Goal: Complete application form: Complete application form

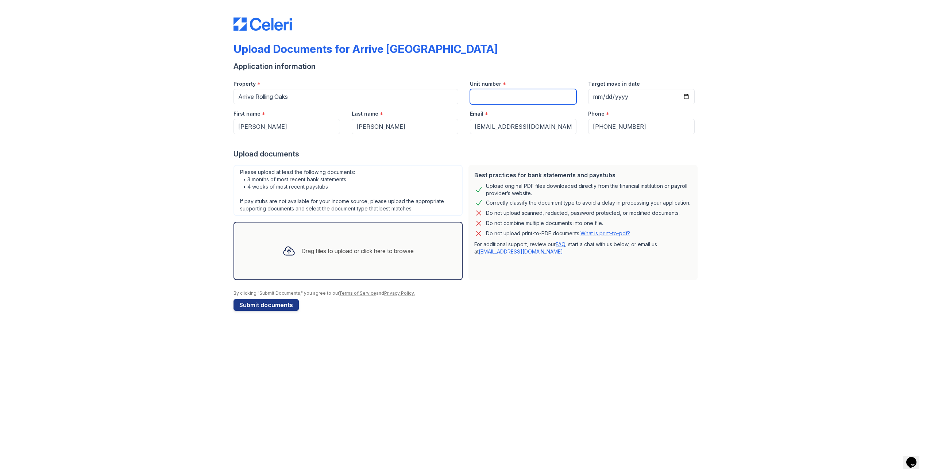
click at [515, 93] on input "Unit number" at bounding box center [523, 96] width 107 height 15
type input "380A"
click at [685, 97] on input "Target move in date" at bounding box center [641, 96] width 107 height 15
type input "[DATE]"
click at [306, 253] on div "Drag files to upload or click here to browse" at bounding box center [357, 251] width 112 height 9
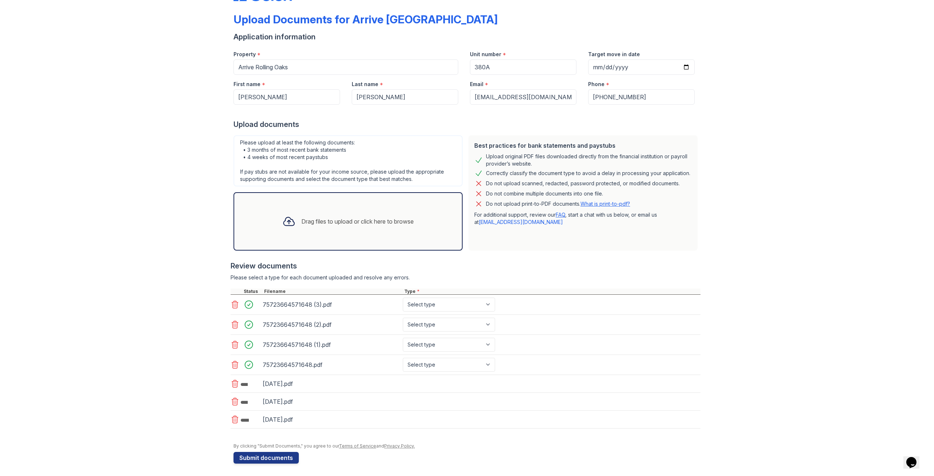
scroll to position [32, 0]
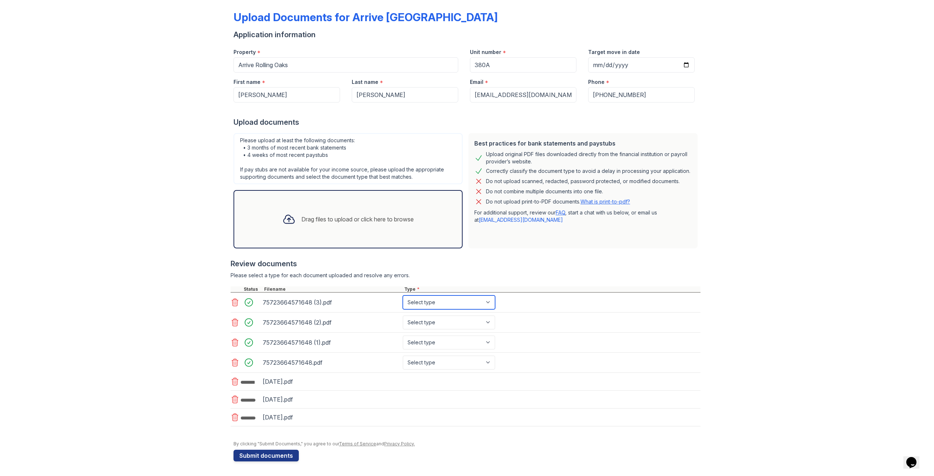
click at [466, 307] on select "Select type Paystub Bank Statement Offer Letter Tax Documents Benefit Award Let…" at bounding box center [449, 303] width 92 height 14
select select "paystub"
click at [403, 296] on select "Select type Paystub Bank Statement Offer Letter Tax Documents Benefit Award Let…" at bounding box center [449, 303] width 92 height 14
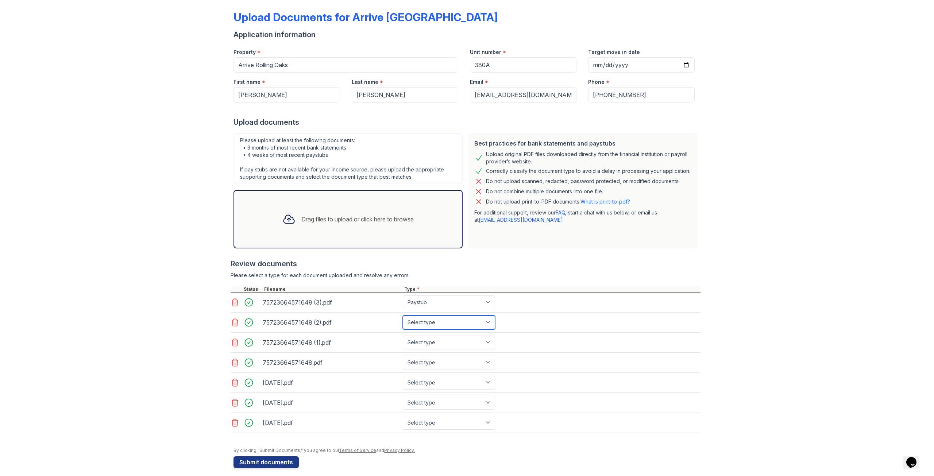
click at [440, 320] on select "Select type Paystub Bank Statement Offer Letter Tax Documents Benefit Award Let…" at bounding box center [449, 323] width 92 height 14
select select "paystub"
click at [403, 316] on select "Select type Paystub Bank Statement Offer Letter Tax Documents Benefit Award Let…" at bounding box center [449, 323] width 92 height 14
click at [432, 339] on select "Select type Paystub Bank Statement Offer Letter Tax Documents Benefit Award Let…" at bounding box center [449, 343] width 92 height 14
select select "paystub"
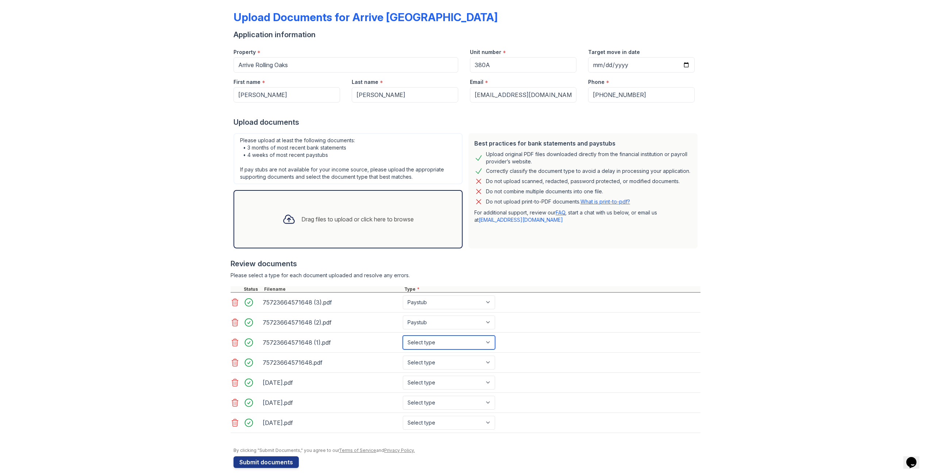
click at [403, 336] on select "Select type Paystub Bank Statement Offer Letter Tax Documents Benefit Award Let…" at bounding box center [449, 343] width 92 height 14
click at [432, 361] on select "Select type Paystub Bank Statement Offer Letter Tax Documents Benefit Award Let…" at bounding box center [449, 363] width 92 height 14
select select "paystub"
click at [403, 356] on select "Select type Paystub Bank Statement Offer Letter Tax Documents Benefit Award Let…" at bounding box center [449, 363] width 92 height 14
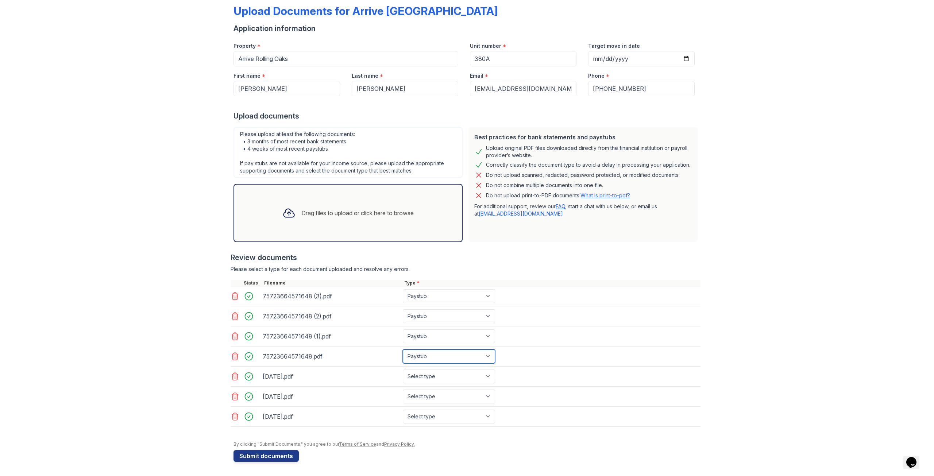
scroll to position [38, 0]
click at [425, 372] on select "Select type Paystub Bank Statement Offer Letter Tax Documents Benefit Award Let…" at bounding box center [449, 376] width 92 height 14
select select "bank_statement"
click at [403, 369] on select "Select type Paystub Bank Statement Offer Letter Tax Documents Benefit Award Let…" at bounding box center [449, 376] width 92 height 14
drag, startPoint x: 421, startPoint y: 392, endPoint x: 421, endPoint y: 400, distance: 8.0
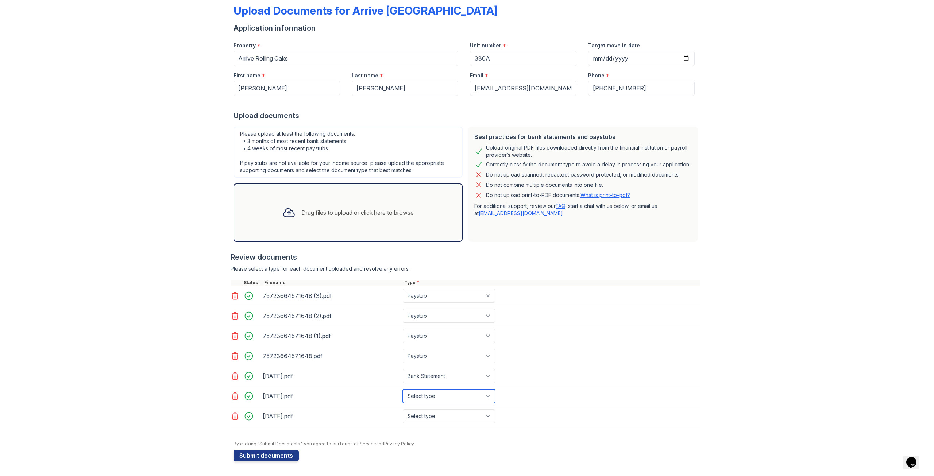
click at [421, 392] on select "Select type Paystub Bank Statement Offer Letter Tax Documents Benefit Award Let…" at bounding box center [449, 396] width 92 height 14
select select "bank_statement"
click at [403, 389] on select "Select type Paystub Bank Statement Offer Letter Tax Documents Benefit Award Let…" at bounding box center [449, 396] width 92 height 14
drag, startPoint x: 427, startPoint y: 418, endPoint x: 425, endPoint y: 410, distance: 7.7
click at [427, 418] on select "Select type Paystub Bank Statement Offer Letter Tax Documents Benefit Award Let…" at bounding box center [449, 416] width 92 height 14
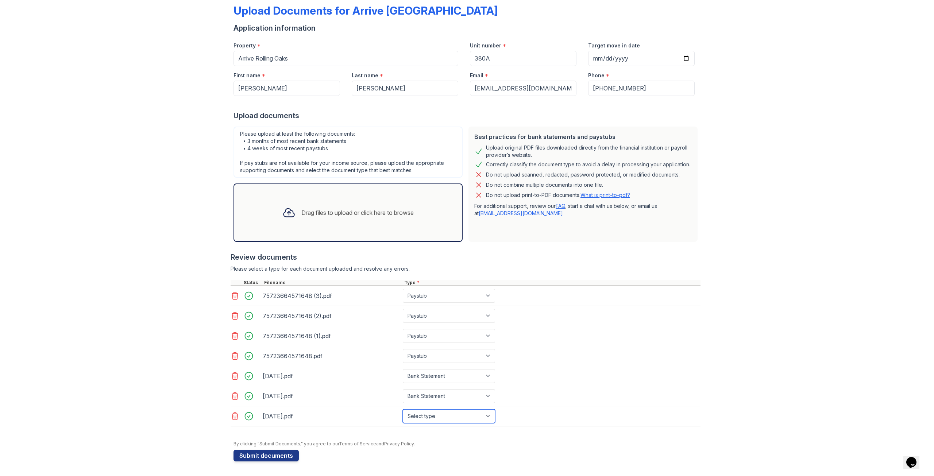
select select "bank_statement"
click at [403, 409] on select "Select type Paystub Bank Statement Offer Letter Tax Documents Benefit Award Let…" at bounding box center [449, 416] width 92 height 14
click at [344, 212] on div "Drag files to upload or click here to browse" at bounding box center [357, 212] width 112 height 9
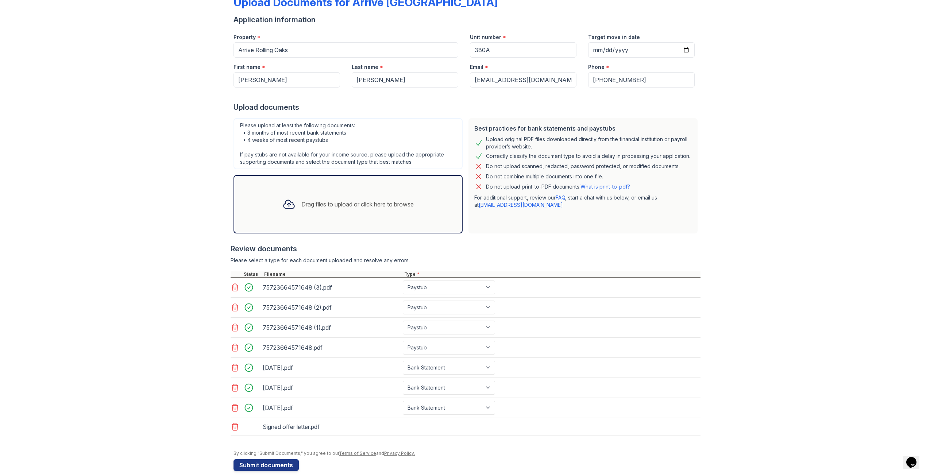
scroll to position [56, 0]
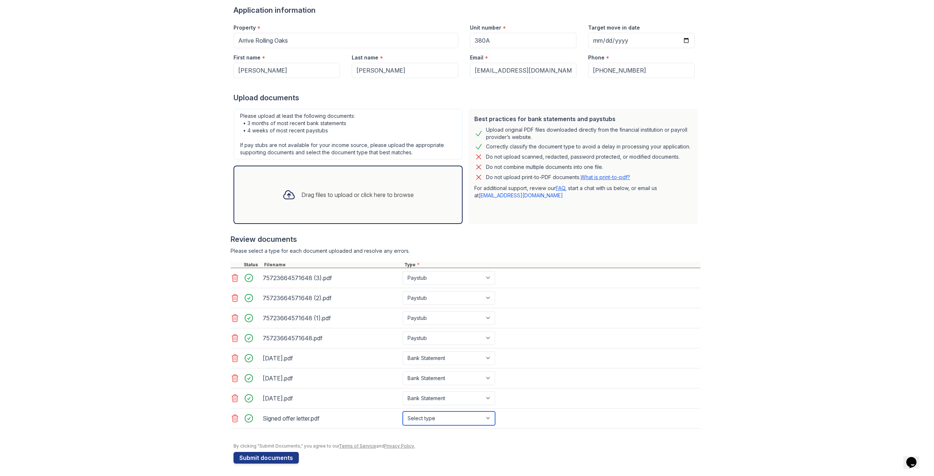
click at [437, 419] on select "Select type Paystub Bank Statement Offer Letter Tax Documents Benefit Award Let…" at bounding box center [449, 419] width 92 height 14
select select "offer_letter"
click at [403, 412] on select "Select type Paystub Bank Statement Offer Letter Tax Documents Benefit Award Let…" at bounding box center [449, 419] width 92 height 14
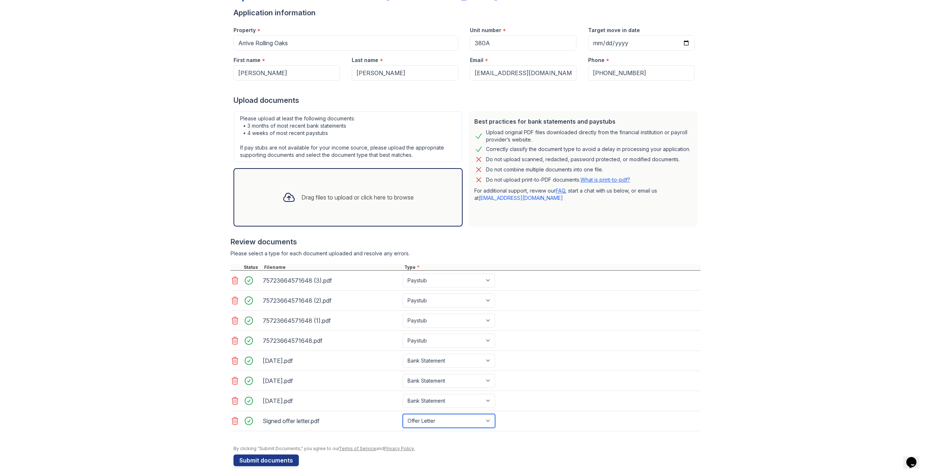
scroll to position [58, 0]
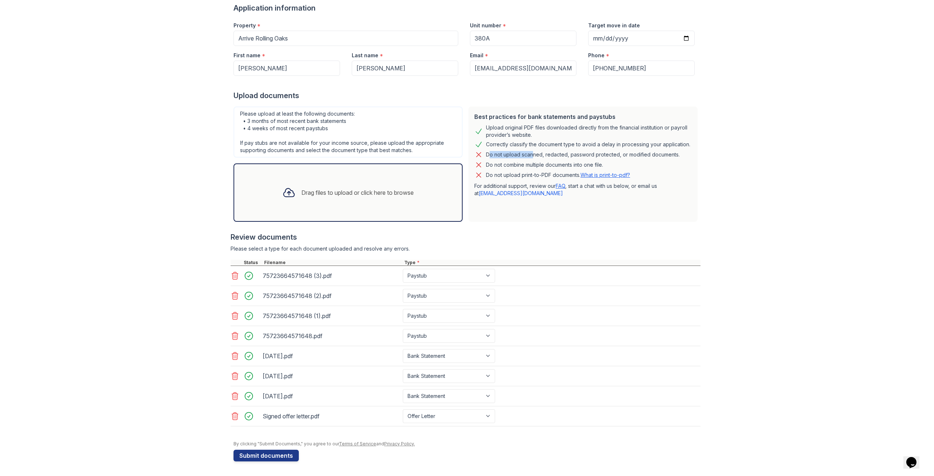
drag, startPoint x: 482, startPoint y: 154, endPoint x: 527, endPoint y: 156, distance: 44.6
click at [527, 156] on div "Do not upload scanned, redacted, password protected, or modified documents." at bounding box center [582, 154] width 217 height 9
click at [527, 156] on div "Do not upload scanned, redacted, password protected, or modified documents." at bounding box center [583, 154] width 194 height 9
click at [231, 416] on icon at bounding box center [235, 416] width 9 height 9
click at [452, 419] on select "Select type Paystub Bank Statement Offer Letter Tax Documents Benefit Award Let…" at bounding box center [449, 416] width 92 height 14
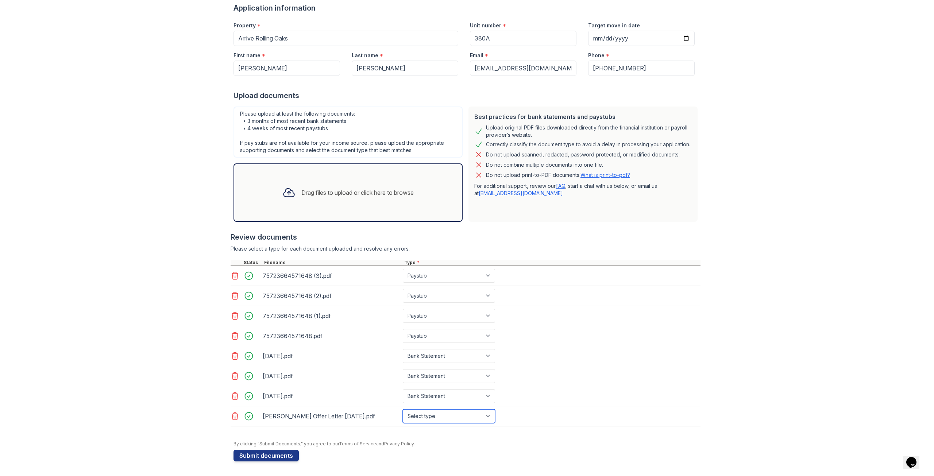
select select "offer_letter"
click at [403, 409] on select "Select type Paystub Bank Statement Offer Letter Tax Documents Benefit Award Let…" at bounding box center [449, 416] width 92 height 14
click at [275, 455] on button "Submit documents" at bounding box center [266, 456] width 65 height 12
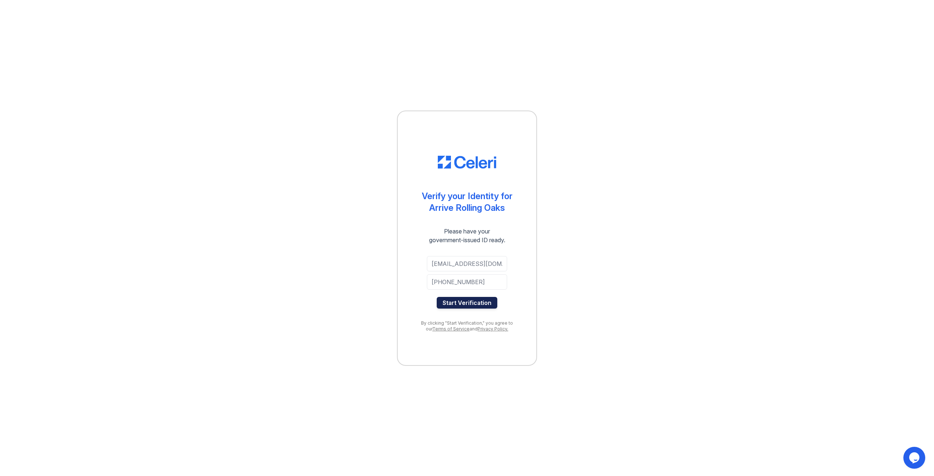
click at [473, 304] on button "Start Verification" at bounding box center [467, 303] width 61 height 12
